Goal: Check status: Check status

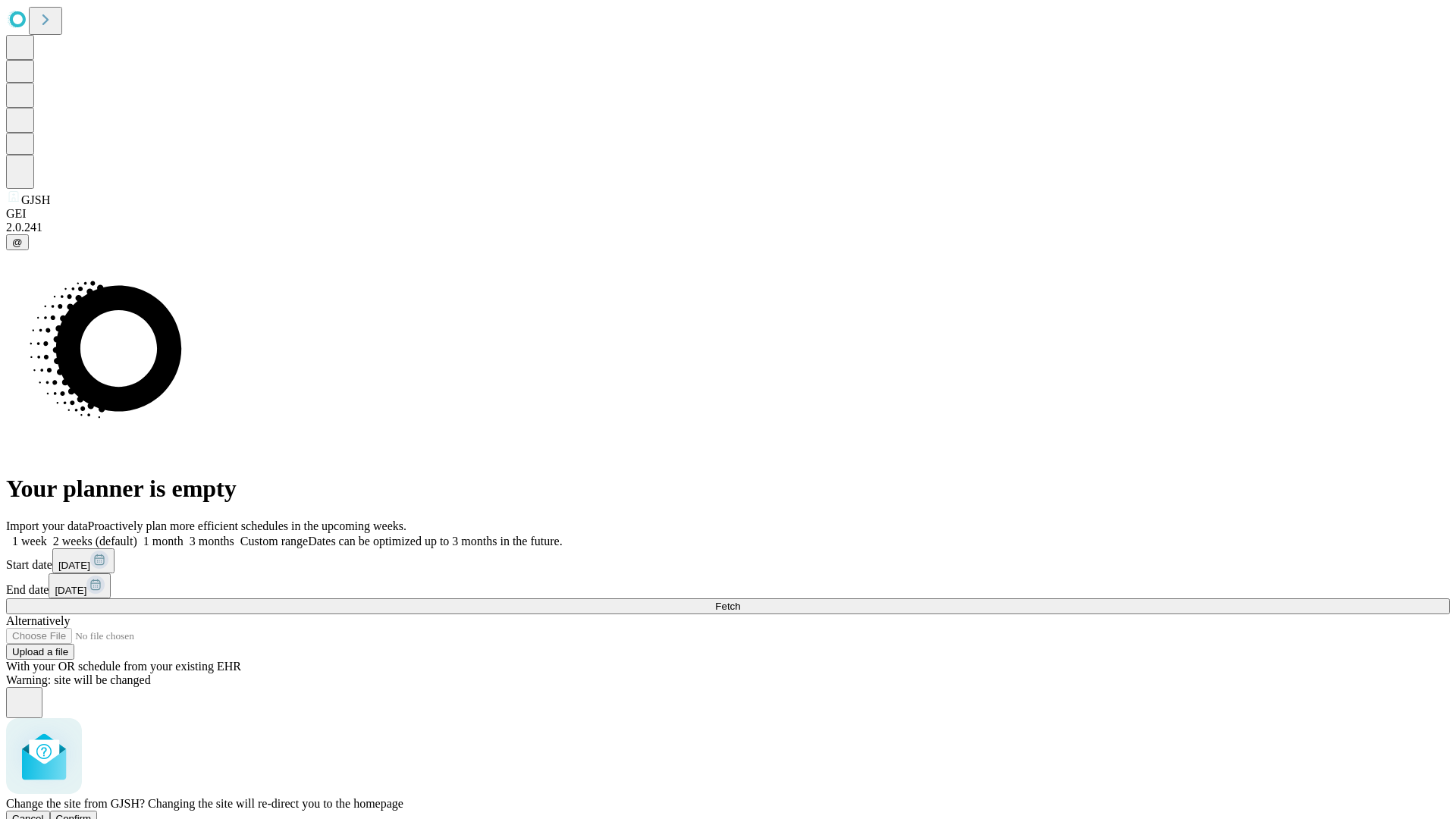
click at [92, 813] on span "Confirm" at bounding box center [73, 819] width 36 height 12
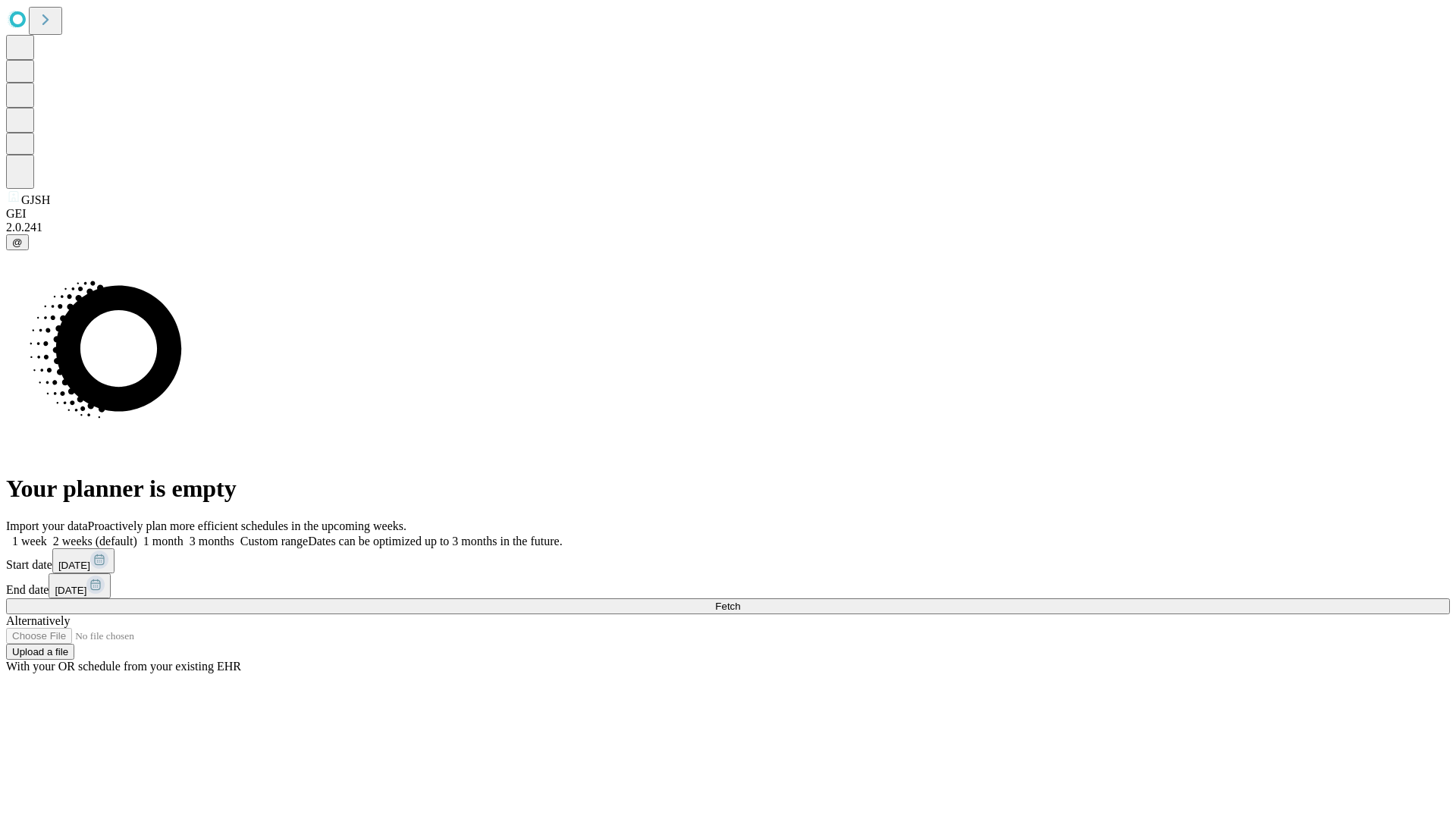
click at [137, 535] on label "2 weeks (default)" at bounding box center [92, 541] width 90 height 12
click at [740, 601] on span "Fetch" at bounding box center [728, 607] width 25 height 12
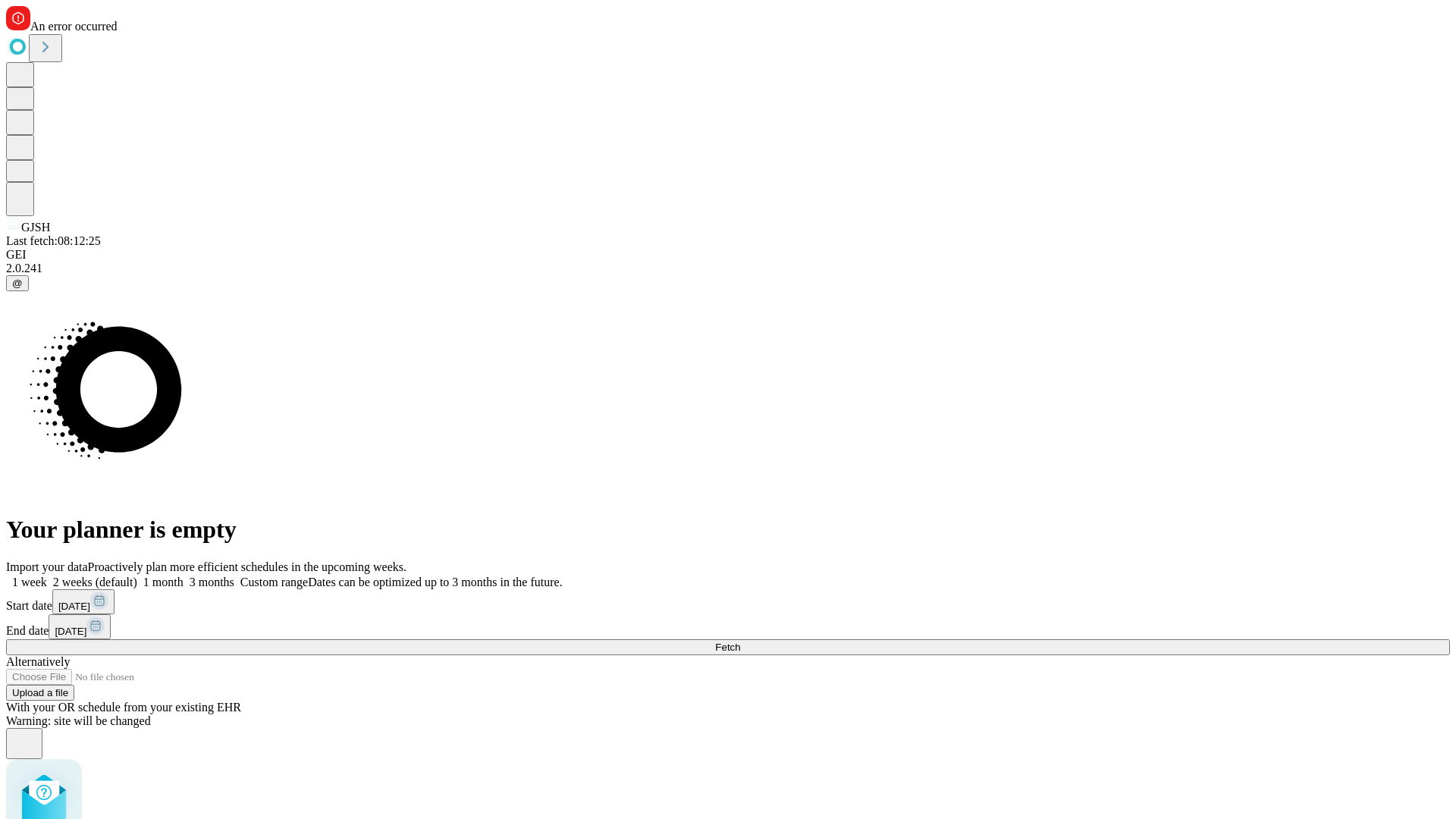
click at [137, 576] on label "2 weeks (default)" at bounding box center [92, 582] width 90 height 12
click at [740, 642] on span "Fetch" at bounding box center [728, 647] width 25 height 12
click at [137, 576] on label "2 weeks (default)" at bounding box center [92, 582] width 90 height 12
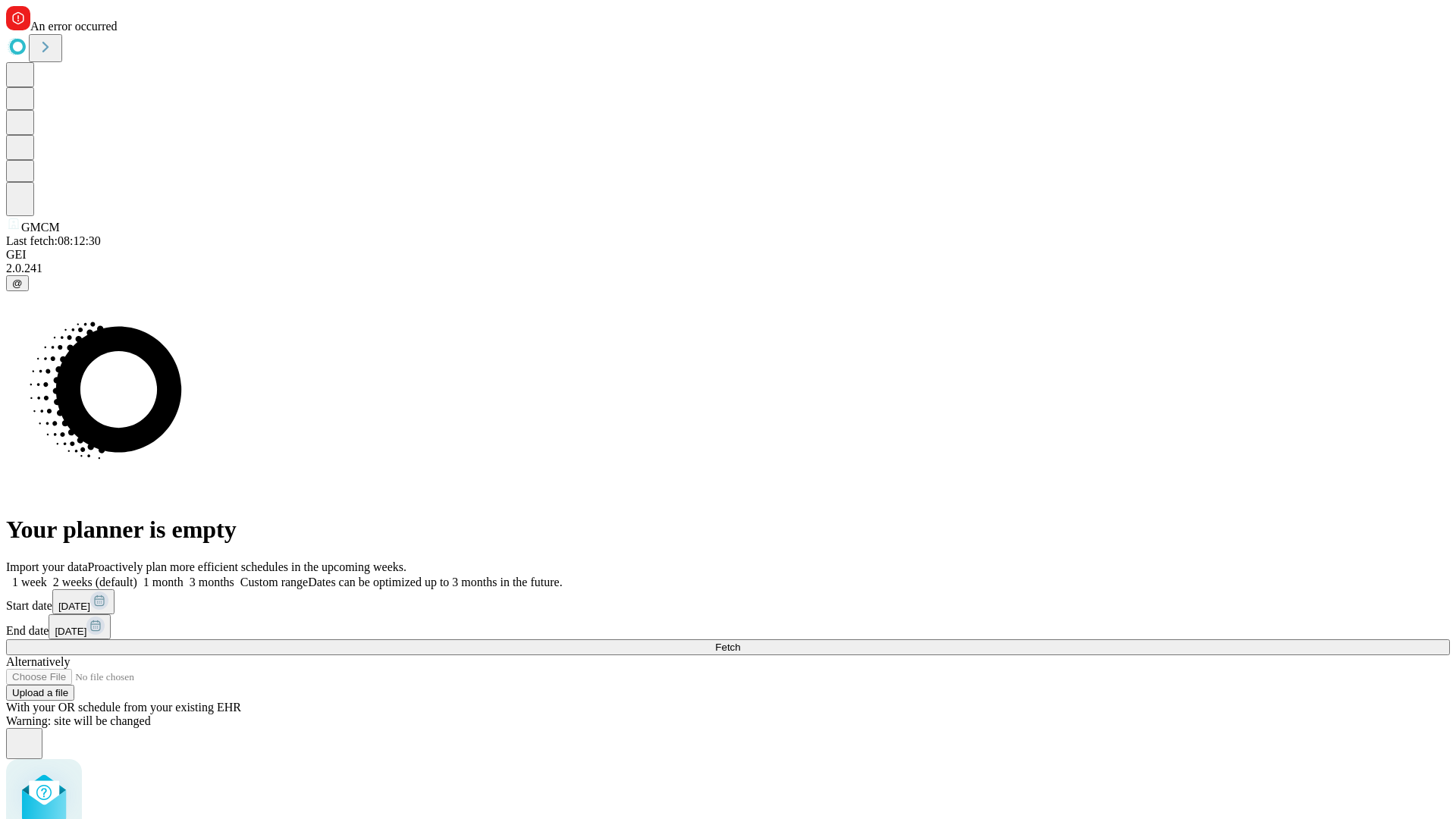
click at [740, 642] on span "Fetch" at bounding box center [728, 647] width 25 height 12
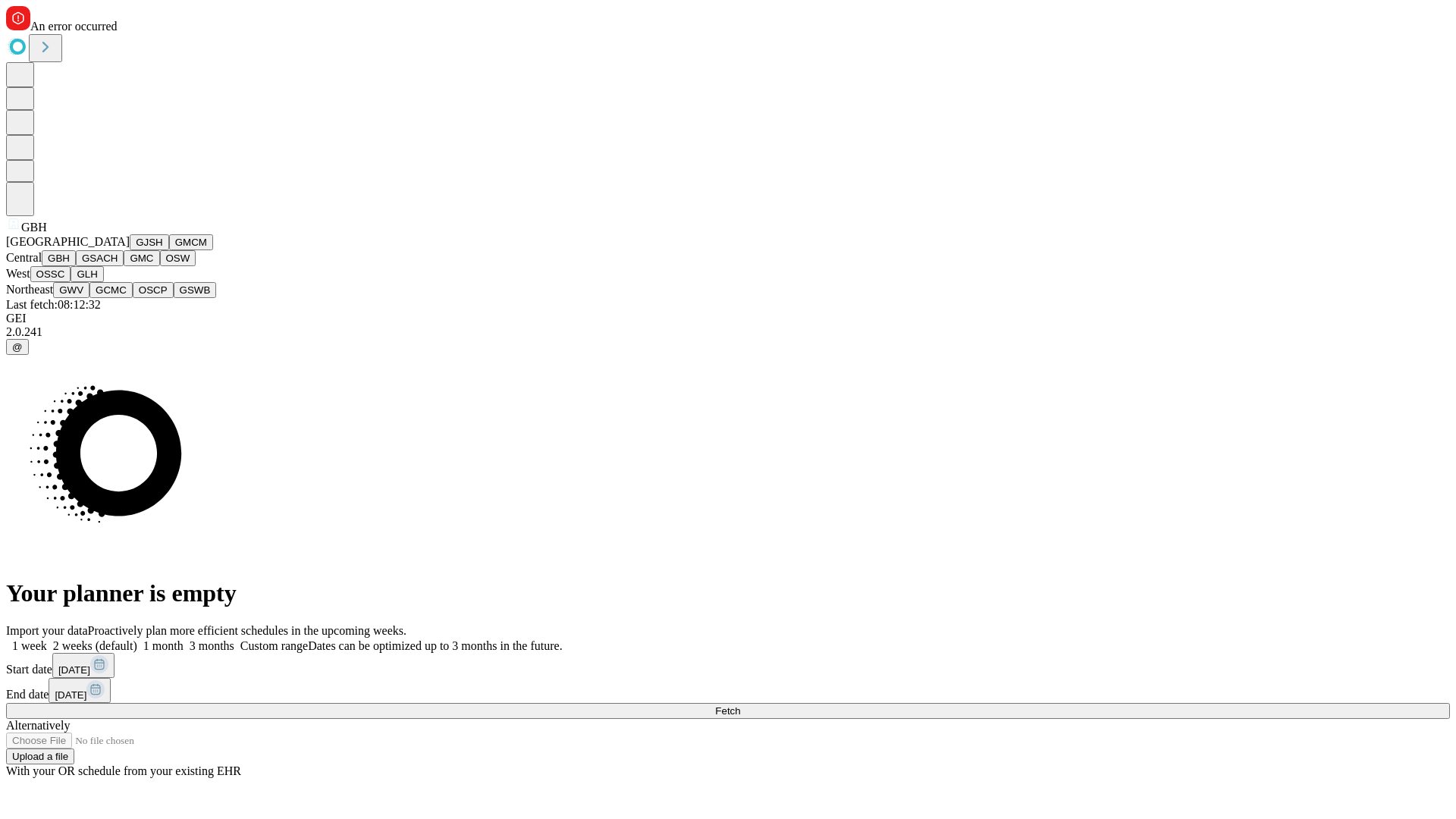
click at [117, 267] on button "GSACH" at bounding box center [99, 257] width 47 height 16
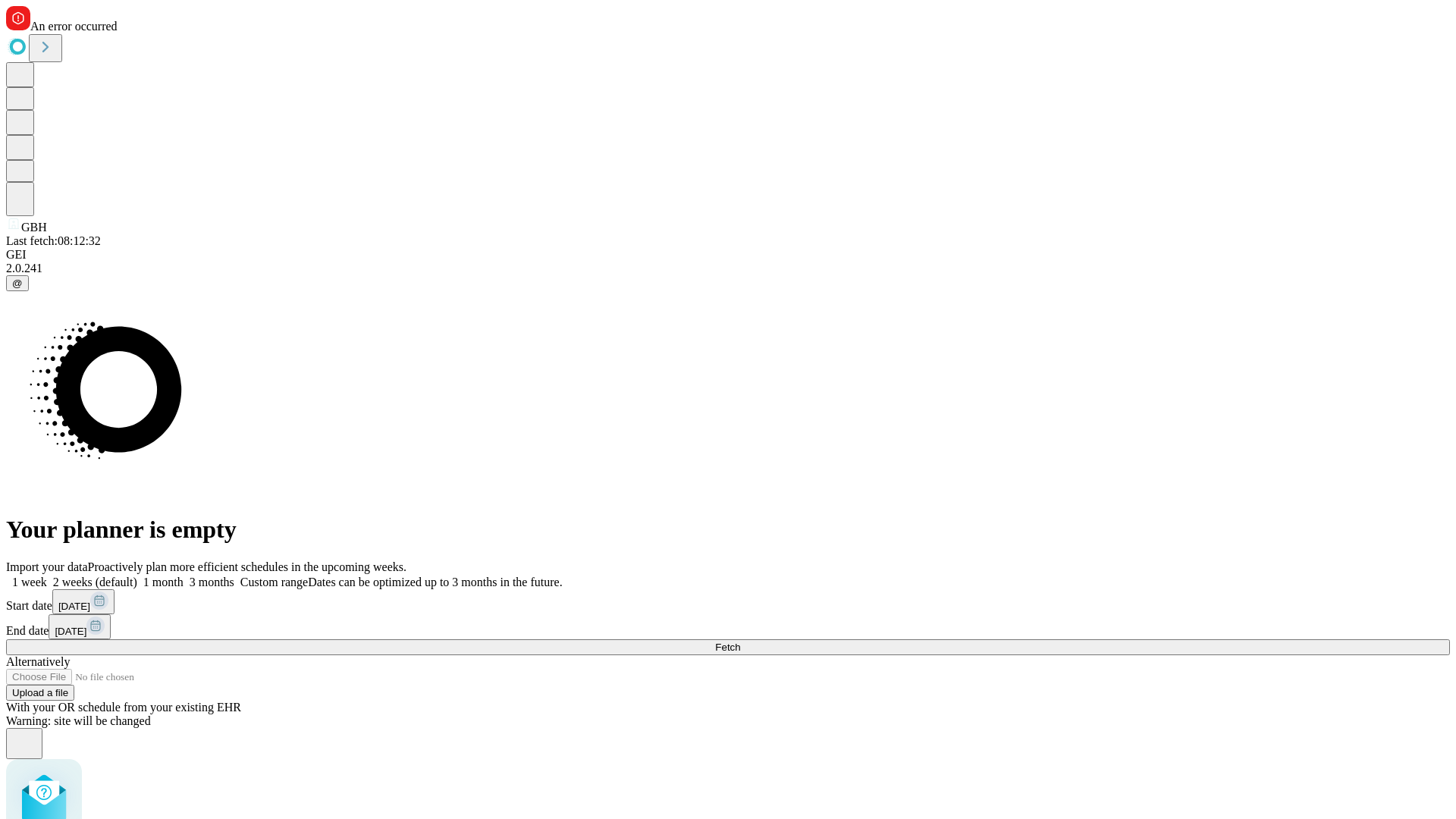
click at [137, 576] on label "2 weeks (default)" at bounding box center [92, 582] width 90 height 12
click at [740, 642] on span "Fetch" at bounding box center [728, 647] width 25 height 12
click at [137, 576] on label "2 weeks (default)" at bounding box center [92, 582] width 90 height 12
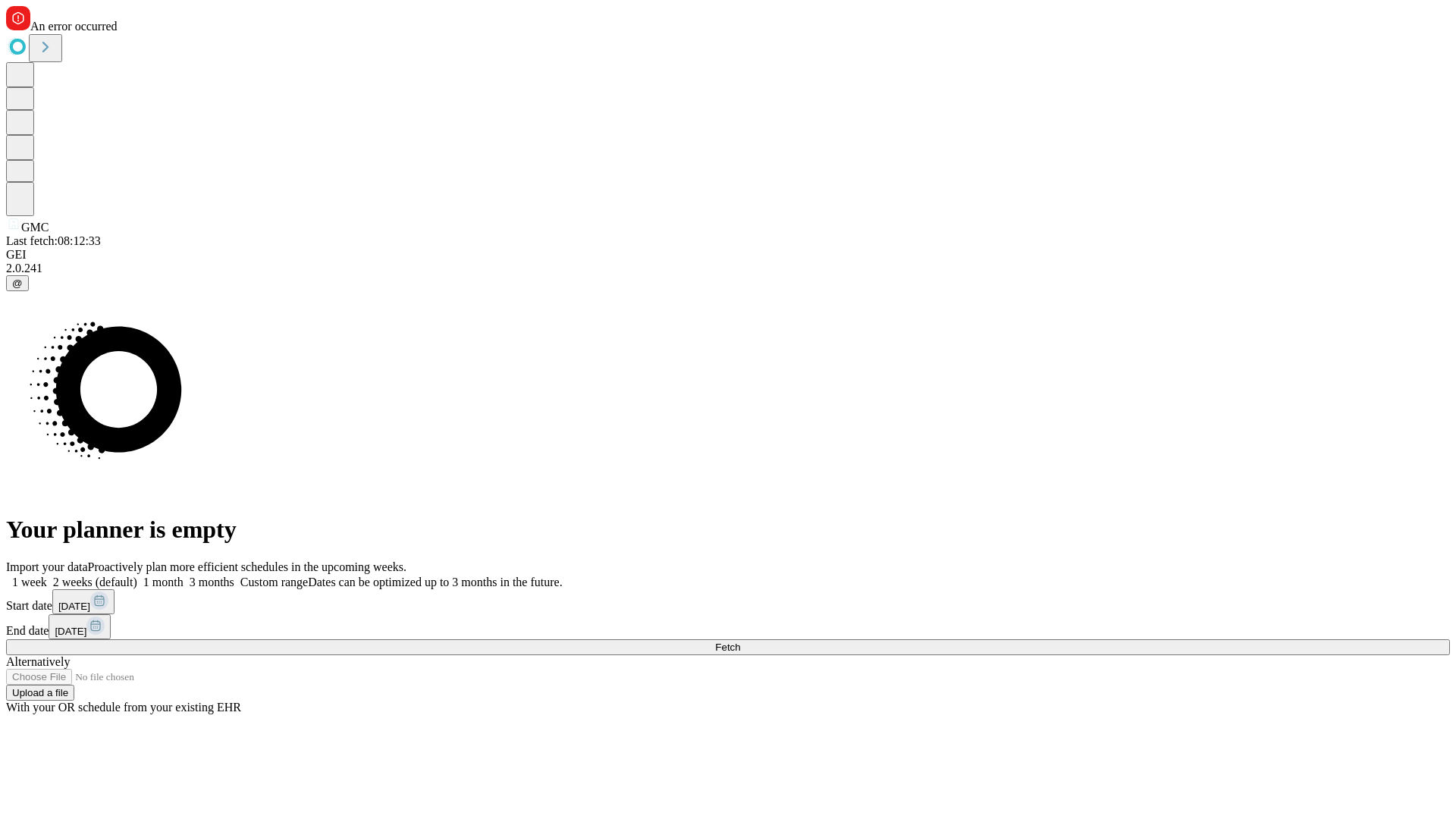
click at [740, 642] on span "Fetch" at bounding box center [728, 647] width 25 height 12
click at [137, 576] on label "2 weeks (default)" at bounding box center [92, 582] width 90 height 12
click at [740, 642] on span "Fetch" at bounding box center [728, 647] width 25 height 12
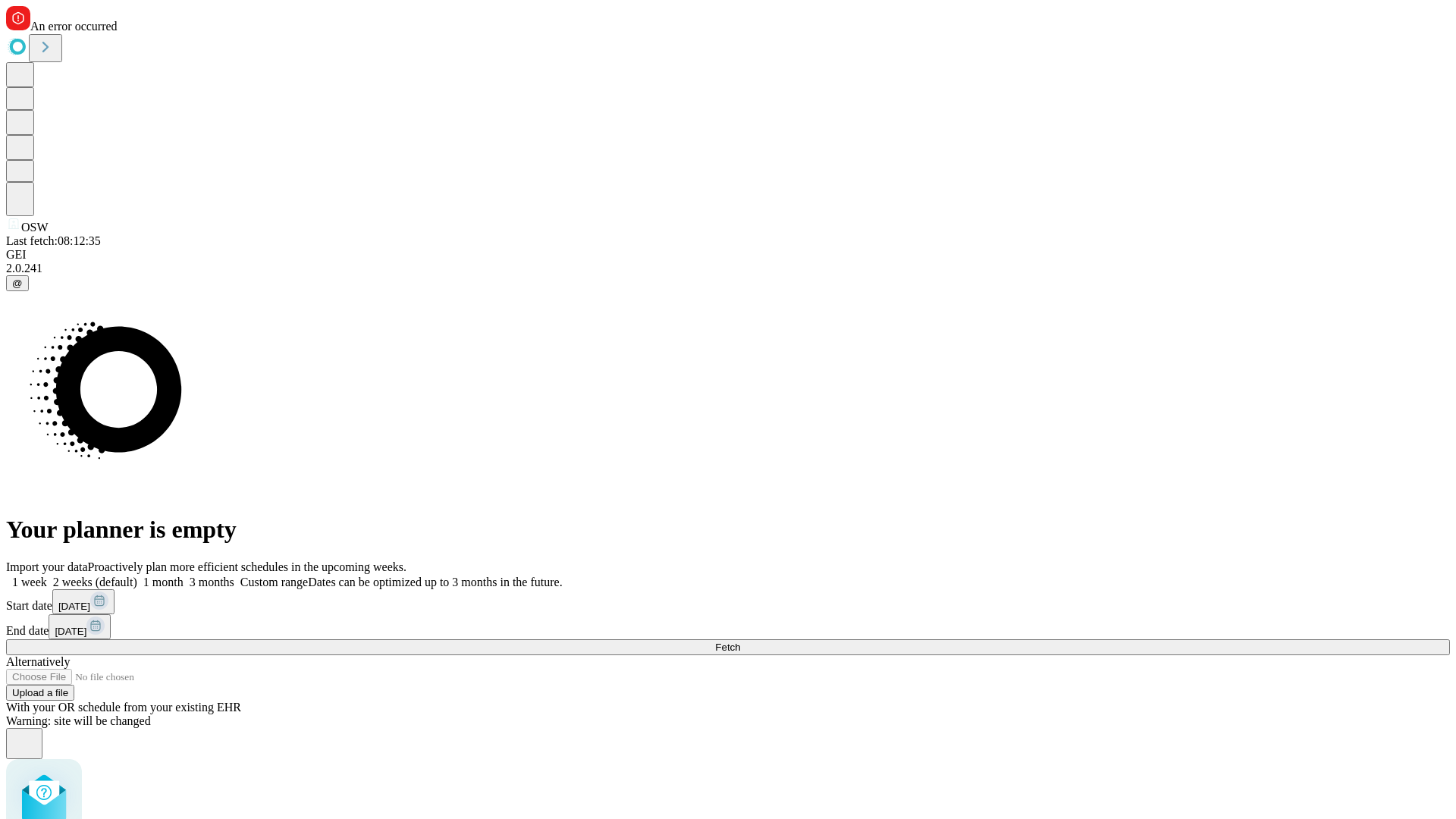
click at [137, 576] on label "2 weeks (default)" at bounding box center [92, 582] width 90 height 12
click at [740, 642] on span "Fetch" at bounding box center [728, 647] width 25 height 12
click at [137, 576] on label "2 weeks (default)" at bounding box center [92, 582] width 90 height 12
click at [740, 642] on span "Fetch" at bounding box center [728, 647] width 25 height 12
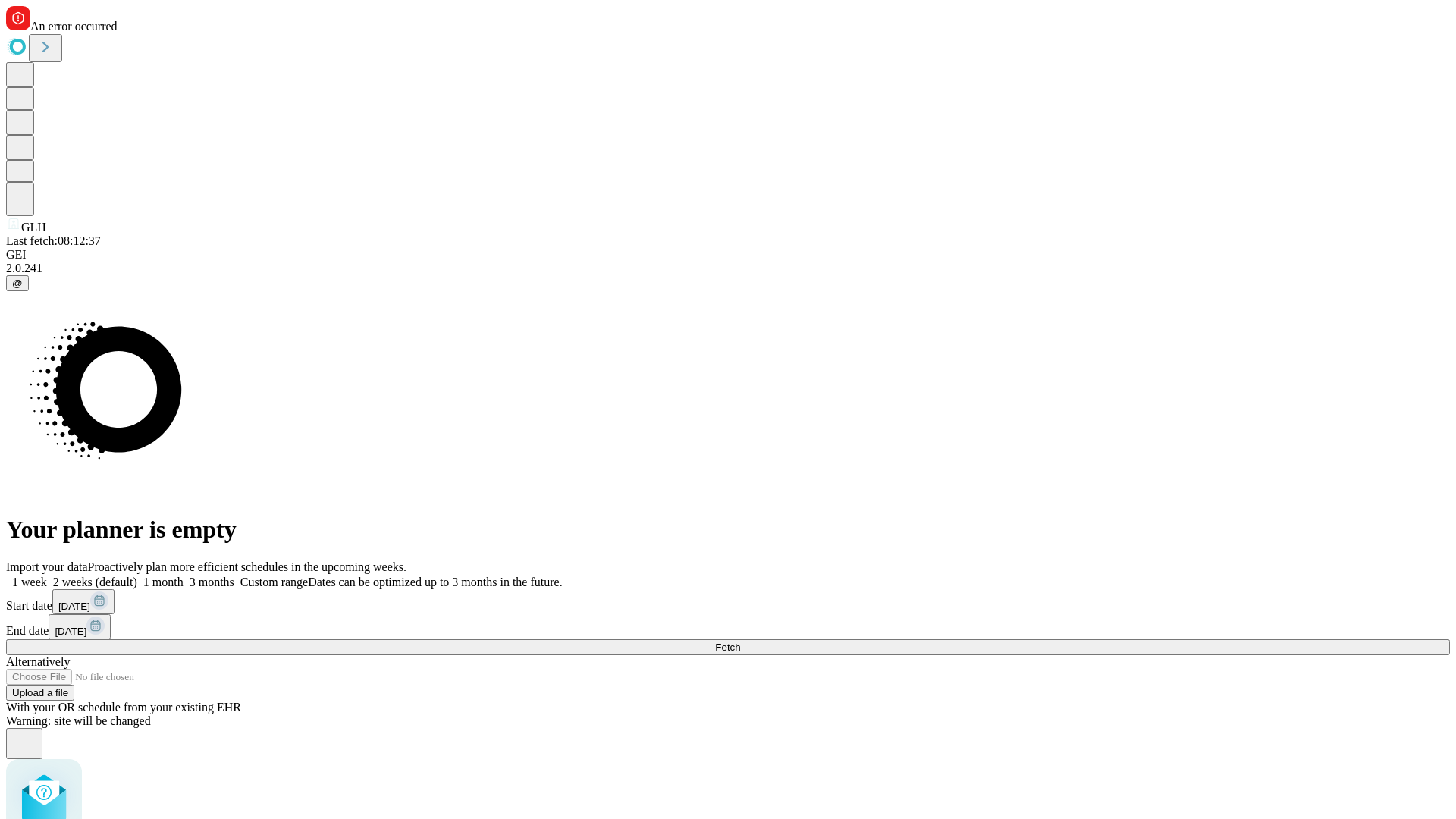
click at [137, 576] on label "2 weeks (default)" at bounding box center [92, 582] width 90 height 12
click at [740, 642] on span "Fetch" at bounding box center [728, 647] width 25 height 12
click at [137, 576] on label "2 weeks (default)" at bounding box center [92, 582] width 90 height 12
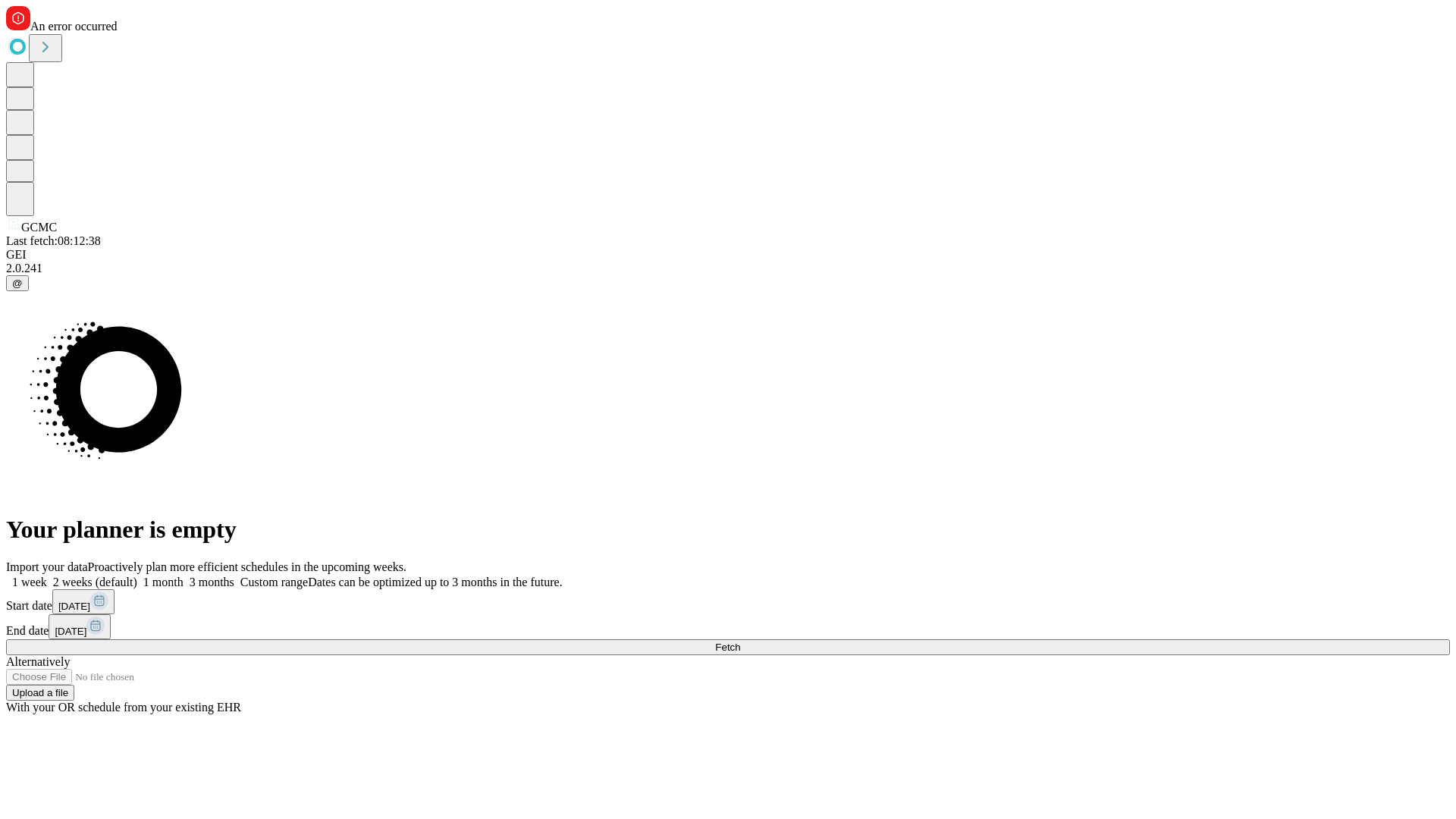
click at [740, 642] on span "Fetch" at bounding box center [728, 647] width 25 height 12
click at [137, 576] on label "2 weeks (default)" at bounding box center [92, 582] width 90 height 12
click at [740, 642] on span "Fetch" at bounding box center [728, 647] width 25 height 12
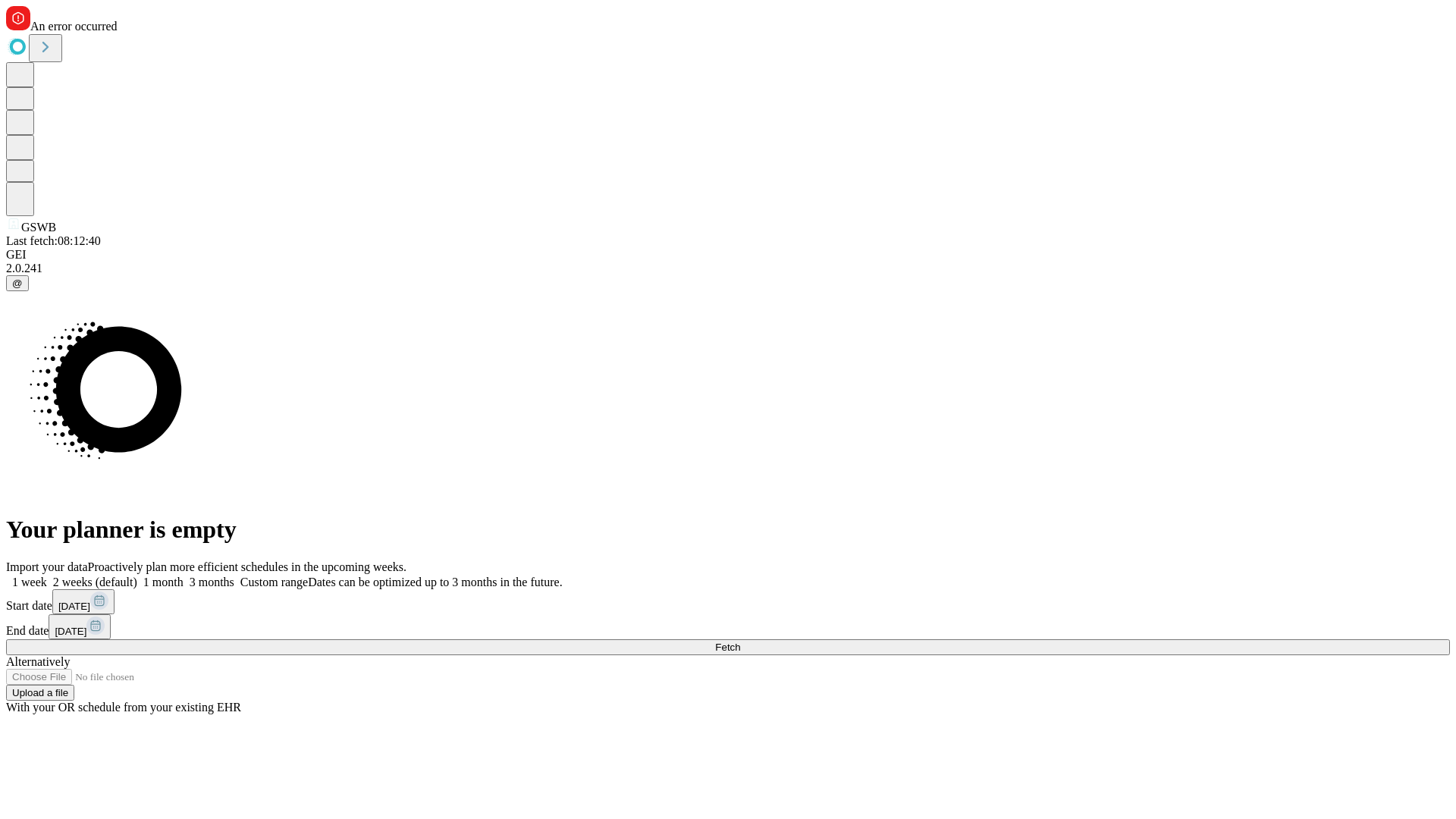
click at [137, 576] on label "2 weeks (default)" at bounding box center [92, 582] width 90 height 12
click at [740, 642] on span "Fetch" at bounding box center [728, 647] width 25 height 12
